Goal: Task Accomplishment & Management: Use online tool/utility

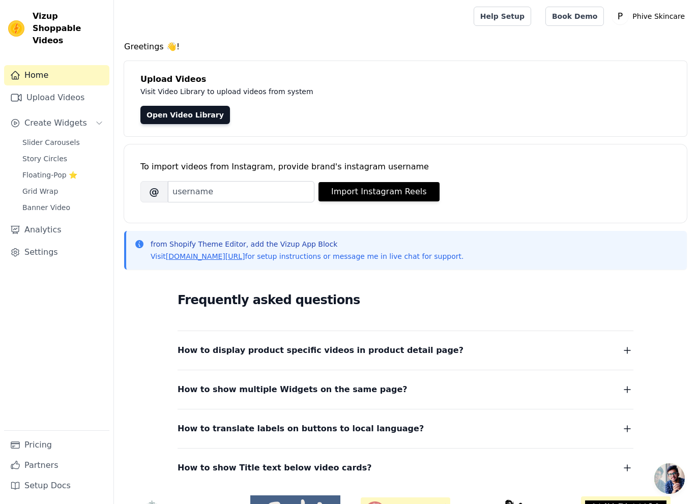
scroll to position [2, 0]
click at [39, 137] on span "Slider Carousels" at bounding box center [50, 142] width 57 height 10
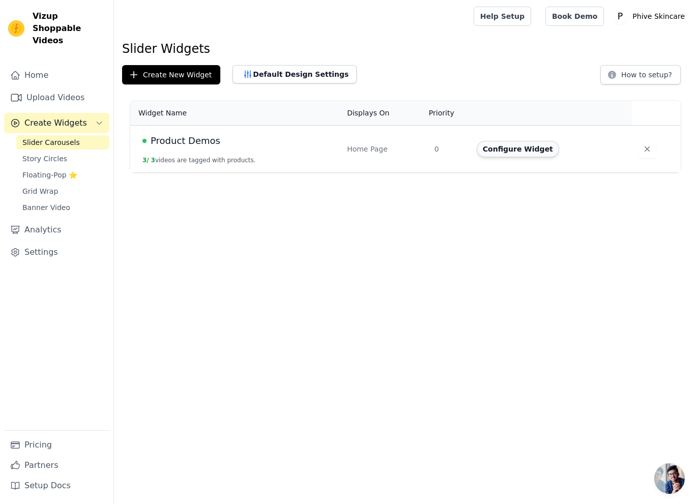
click at [521, 151] on button "Configure Widget" at bounding box center [518, 149] width 82 height 16
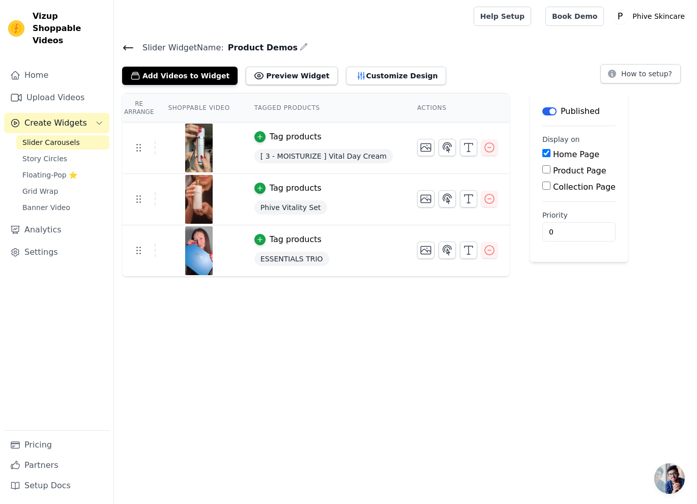
click at [542, 169] on input "Product Page" at bounding box center [546, 169] width 8 height 8
checkbox input "true"
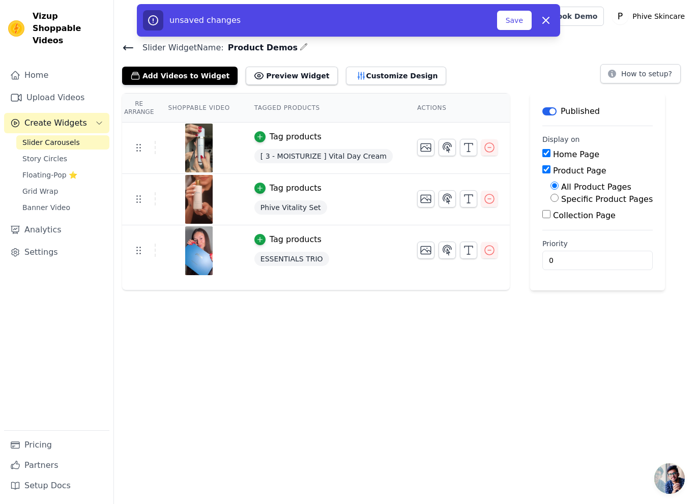
click at [550, 197] on input "Specific Product Pages" at bounding box center [554, 198] width 8 height 8
radio input "true"
click at [581, 221] on button "Select Products" at bounding box center [584, 222] width 68 height 17
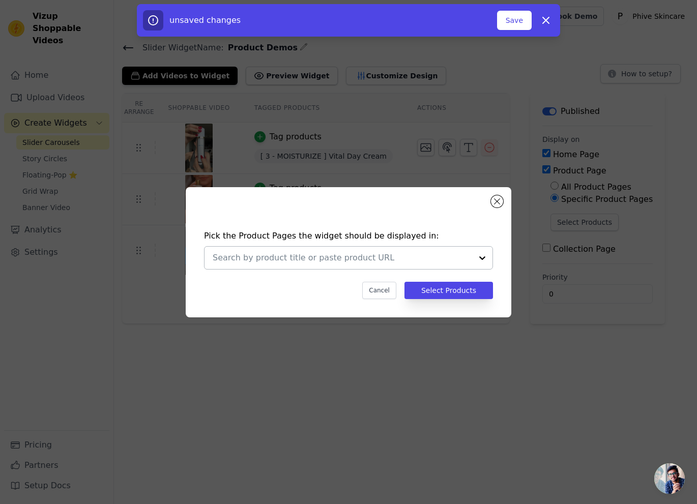
click at [478, 257] on div at bounding box center [482, 258] width 20 height 22
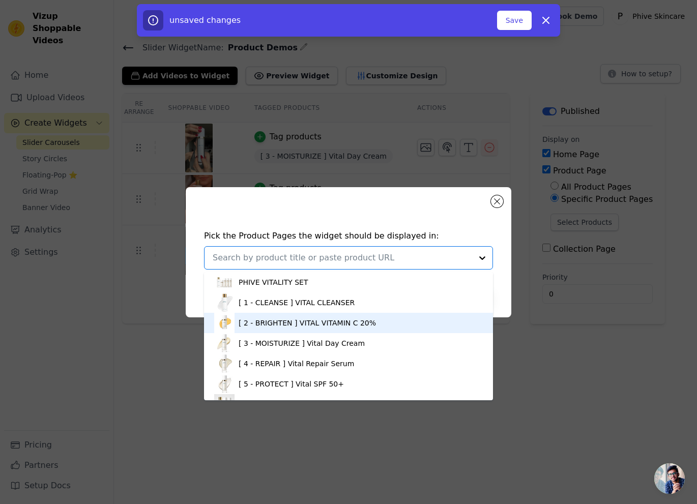
click at [415, 319] on div "[ 2 - BRIGHTEN ] VITAL VITAMIN C 20%" at bounding box center [348, 323] width 269 height 20
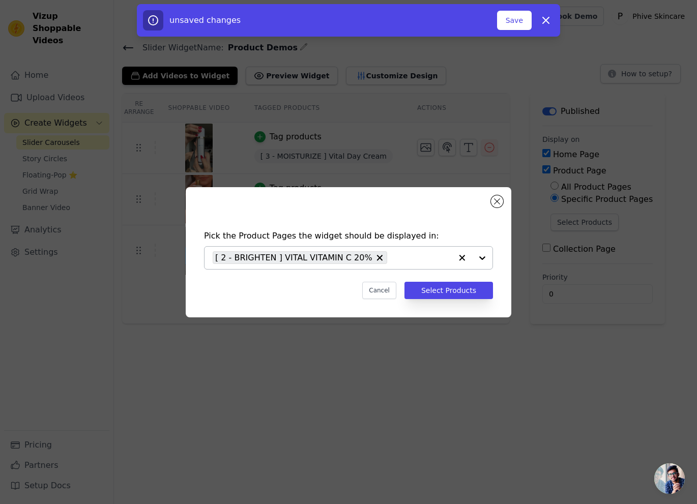
click at [483, 257] on div at bounding box center [472, 258] width 41 height 22
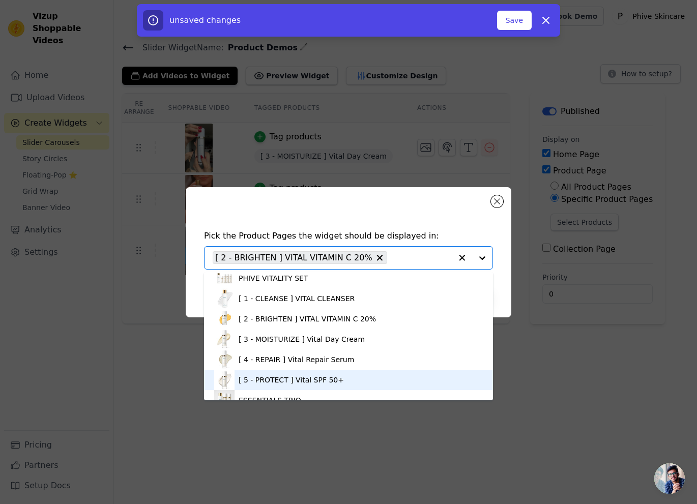
scroll to position [17, 0]
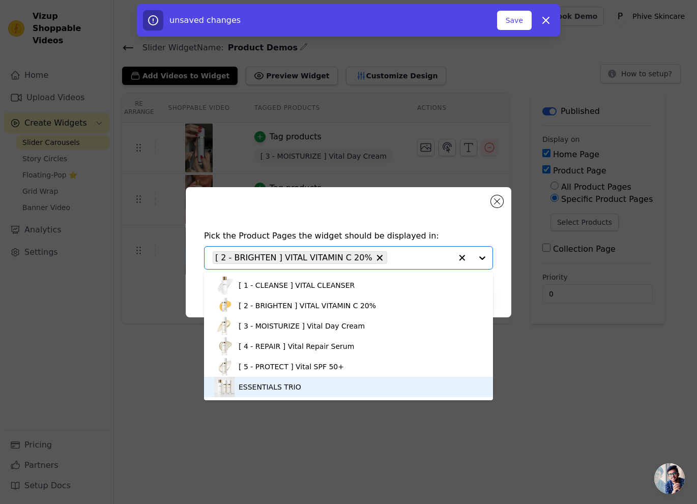
click at [346, 386] on div "ESSENTIALS TRIO" at bounding box center [348, 387] width 269 height 20
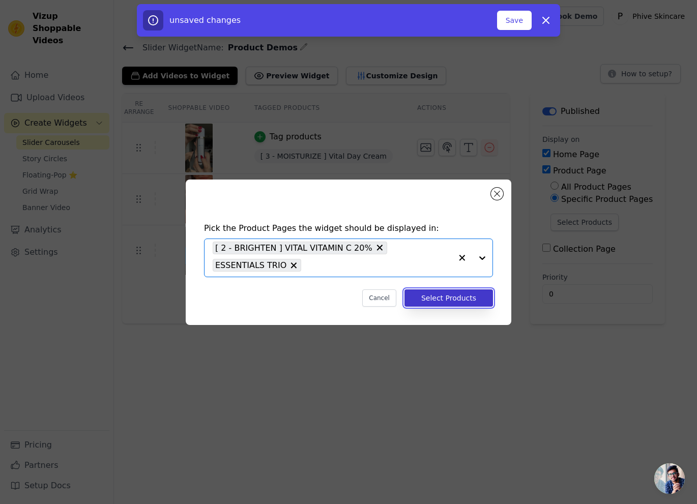
click at [453, 300] on button "Select Products" at bounding box center [448, 297] width 88 height 17
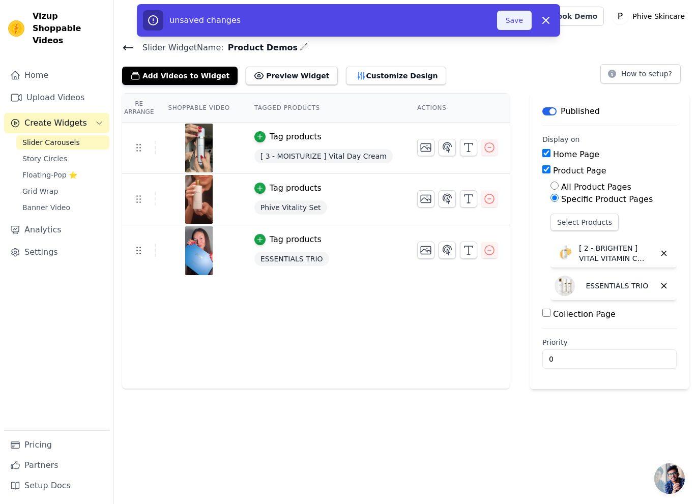
click at [518, 13] on button "Save" at bounding box center [514, 20] width 35 height 19
